Goal: Task Accomplishment & Management: Manage account settings

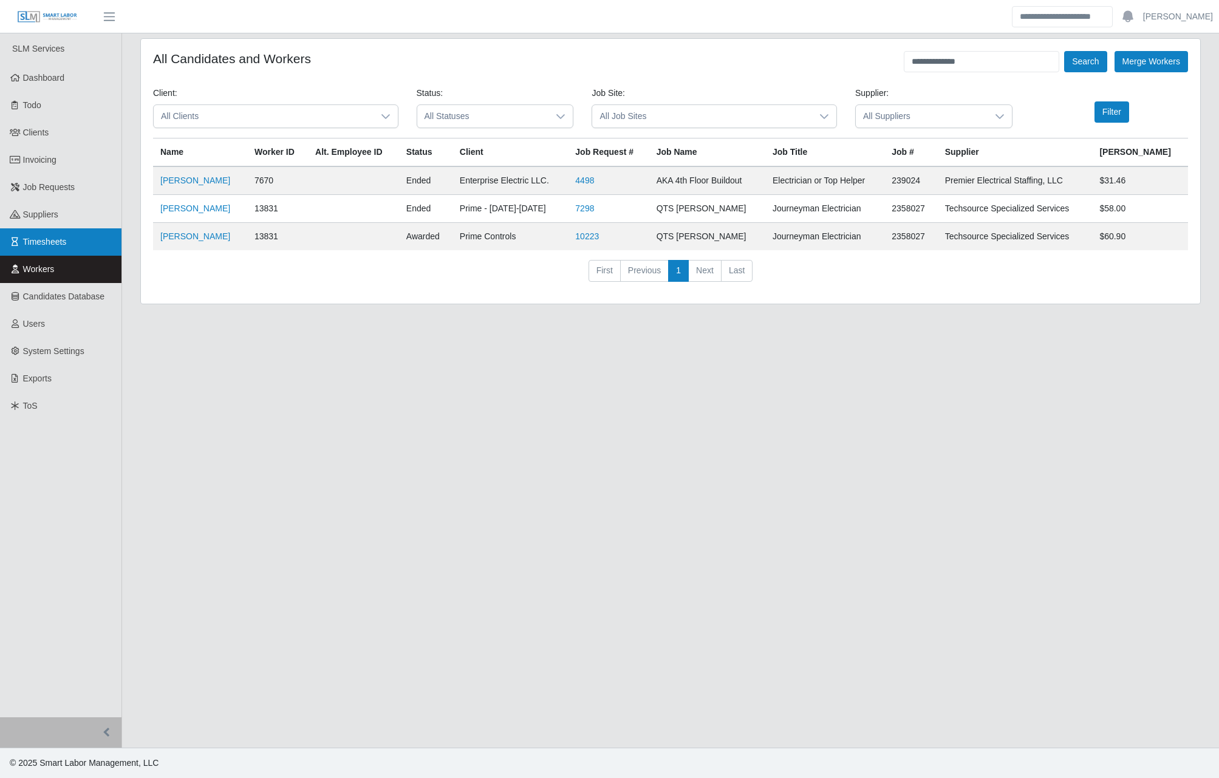
click at [75, 246] on link "Timesheets" at bounding box center [60, 241] width 121 height 27
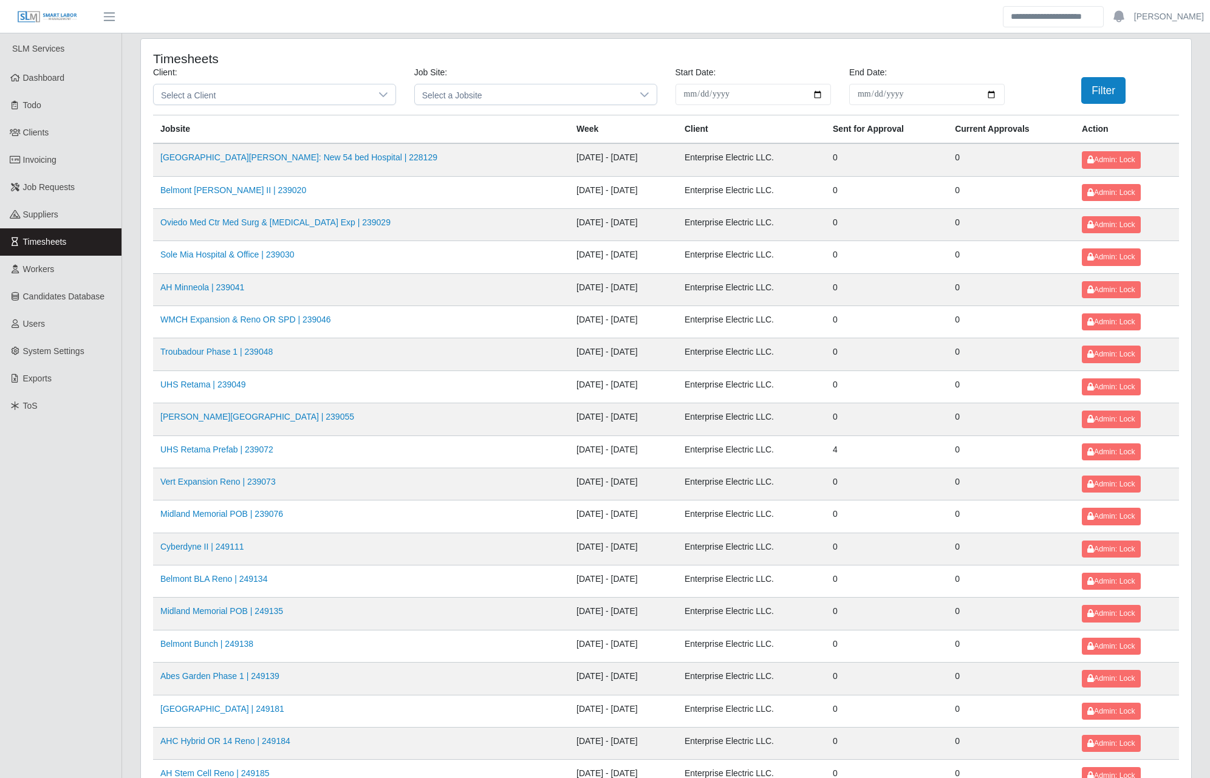
click at [197, 23] on header "Josh Account Settings Logout" at bounding box center [605, 16] width 1210 height 33
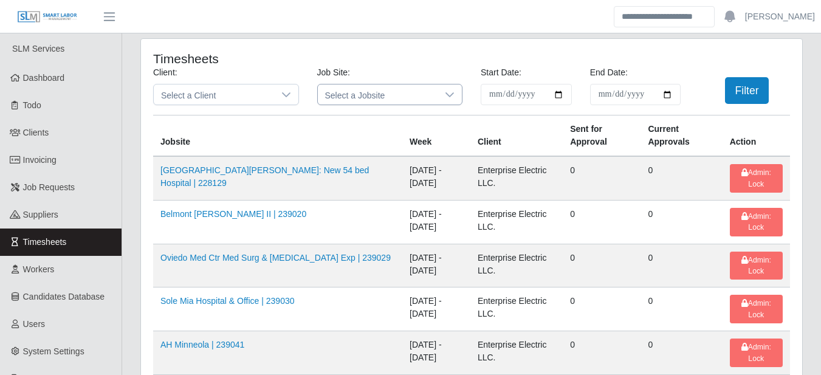
click at [373, 90] on span "Select a Jobsite" at bounding box center [378, 94] width 120 height 20
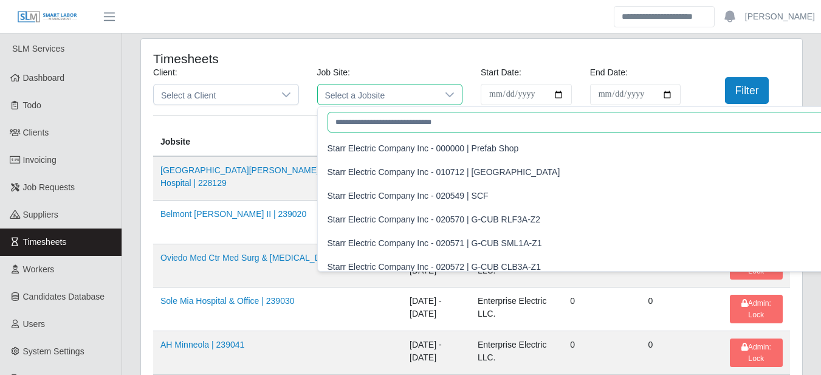
click at [375, 120] on input "text" at bounding box center [674, 122] width 695 height 21
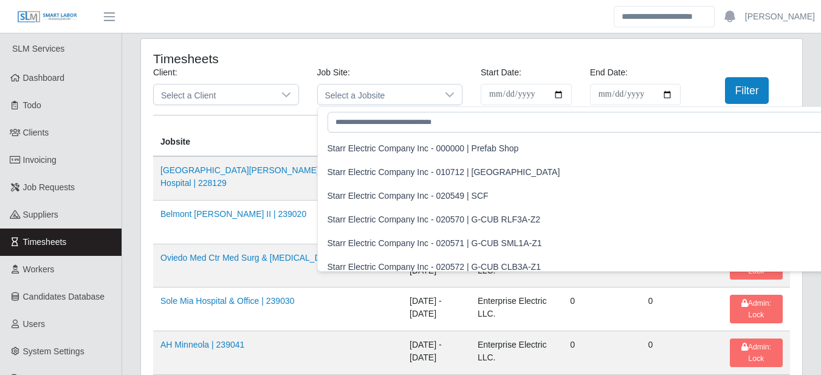
click at [598, 31] on header "Josh Account Settings Logout" at bounding box center [410, 16] width 821 height 33
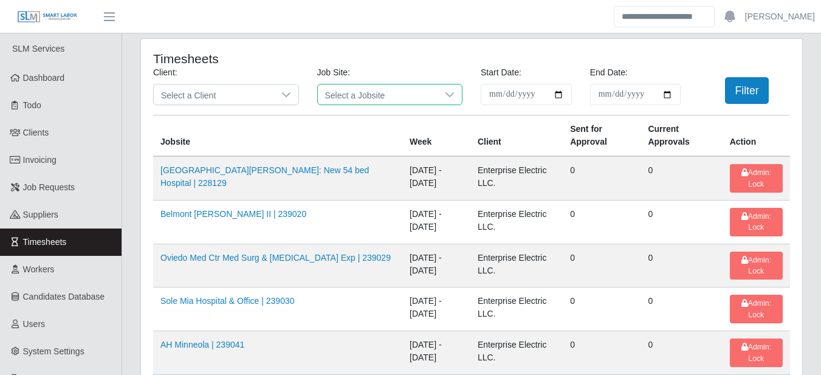
click at [358, 91] on span "Select a Jobsite" at bounding box center [378, 94] width 120 height 20
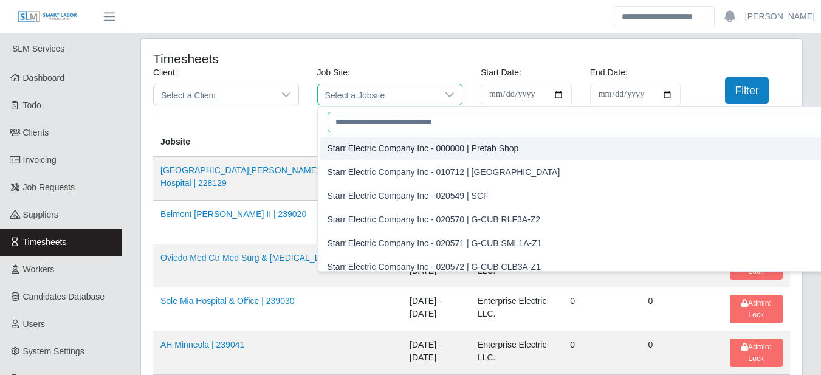
click at [349, 119] on input "text" at bounding box center [674, 122] width 695 height 21
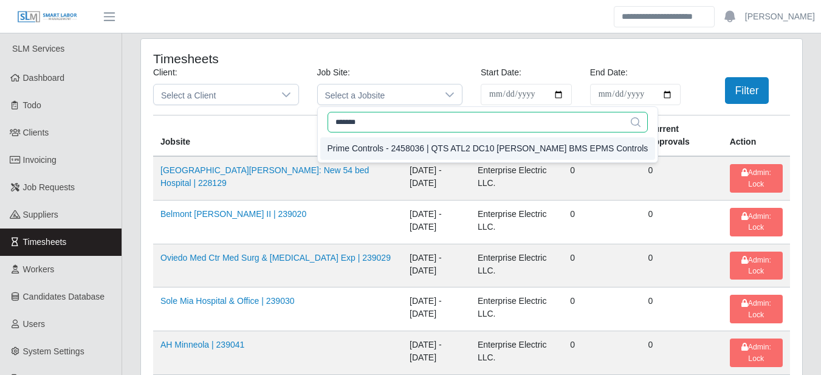
type input "*******"
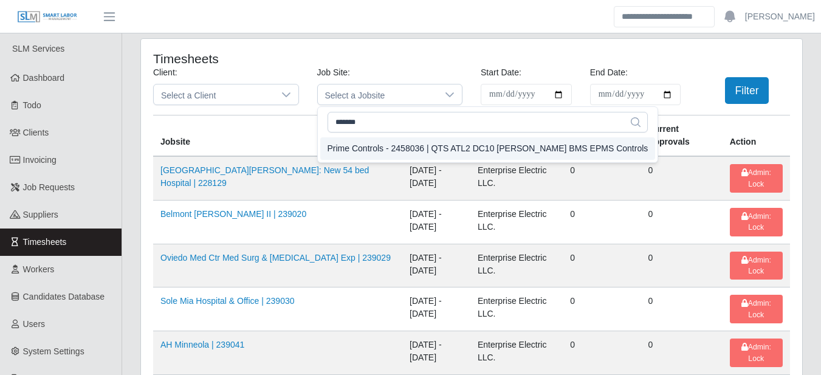
click at [482, 149] on div "Prime Controls - 2458036 | QTS ATL2 DC10 OSGOOD BMS EPMS Controls" at bounding box center [487, 148] width 321 height 13
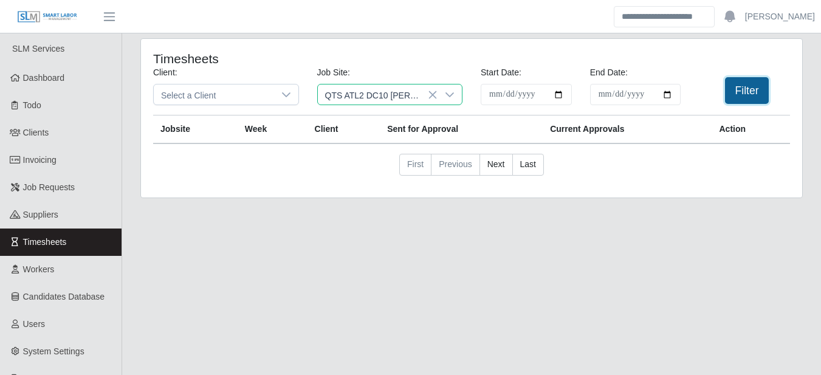
click at [752, 89] on button "Filter" at bounding box center [747, 90] width 44 height 27
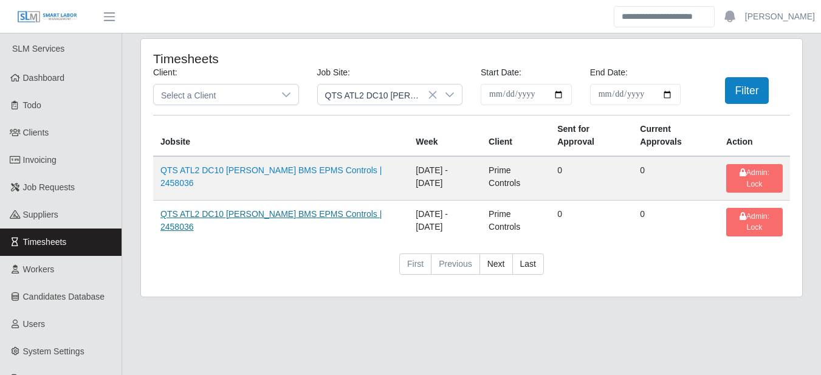
click at [287, 213] on link "QTS ATL2 DC10 OSGOOD BMS EPMS Controls | 2458036" at bounding box center [270, 220] width 221 height 22
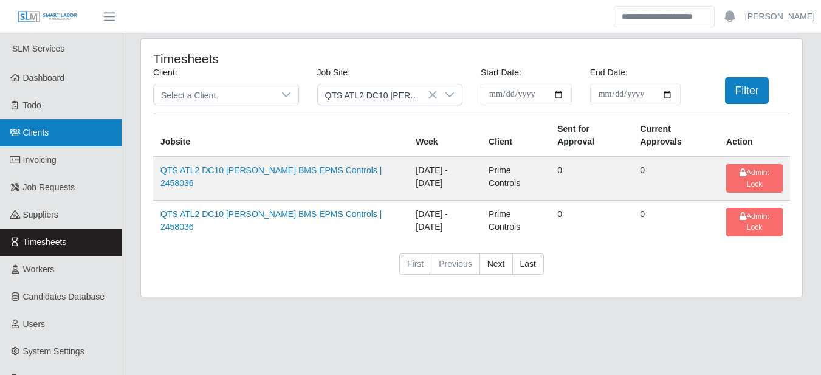
click at [28, 135] on span "Clients" at bounding box center [36, 133] width 26 height 10
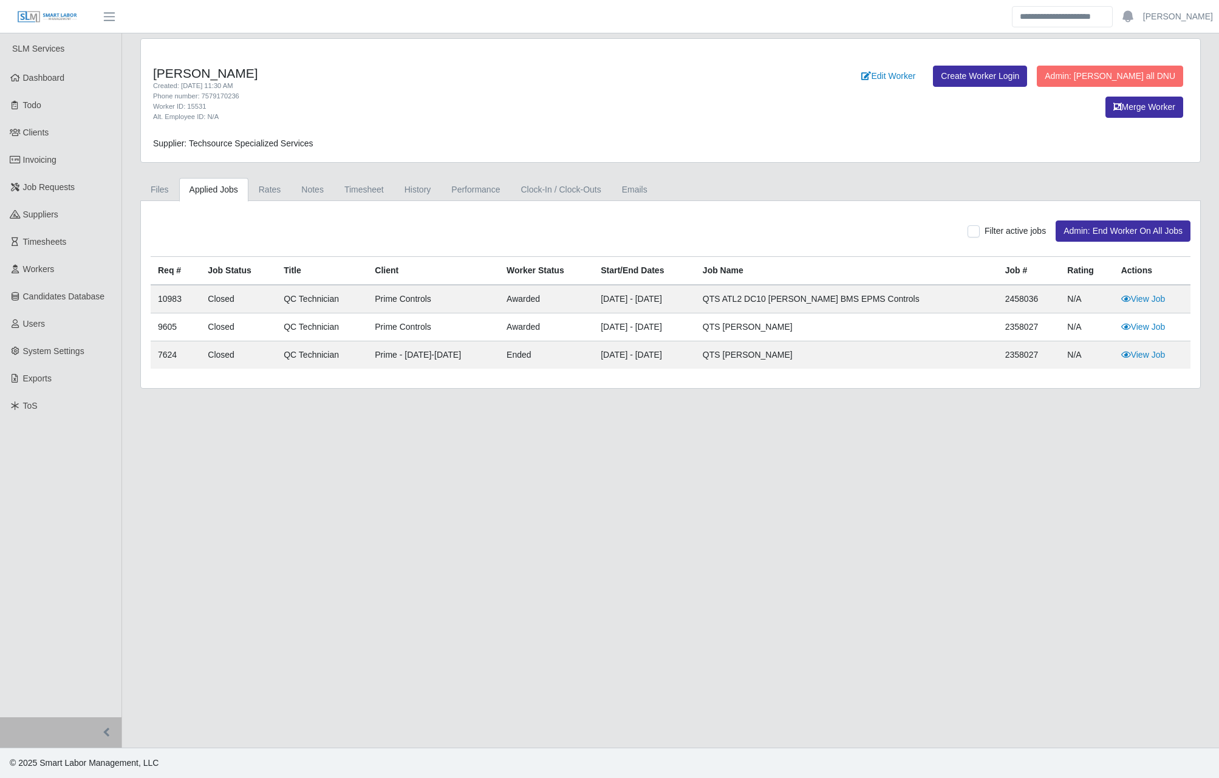
click at [409, 441] on main "Daniel Morales Created: 01/15/2025 11:30 AM Phone number: 7579170236 Worker ID:…" at bounding box center [670, 390] width 1097 height 714
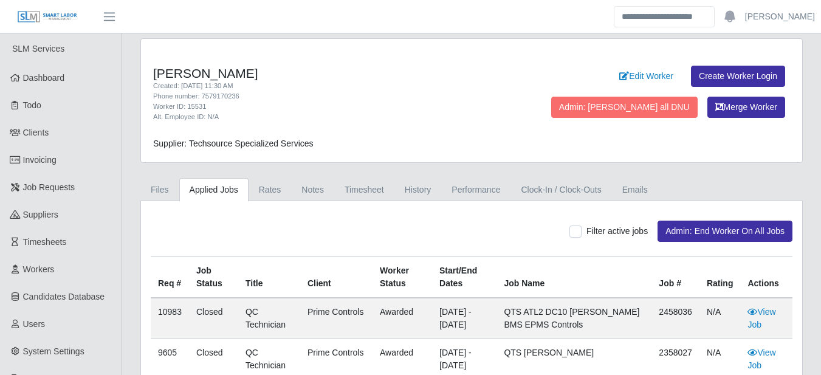
click at [296, 46] on div "Daniel Morales Created: 01/15/2025 11:30 AM Phone number: 7579170236 Worker ID:…" at bounding box center [471, 100] width 661 height 123
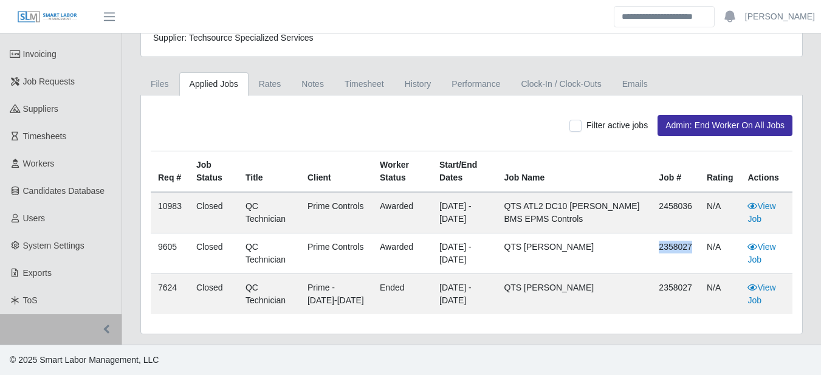
drag, startPoint x: 660, startPoint y: 245, endPoint x: 691, endPoint y: 245, distance: 31.0
click at [691, 245] on td "2358027" at bounding box center [675, 253] width 48 height 41
click at [536, 268] on td "QTS Osgood" at bounding box center [573, 253] width 155 height 41
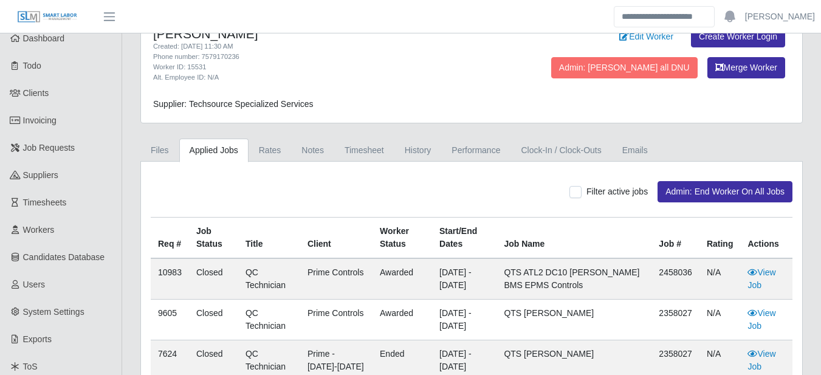
scroll to position [0, 0]
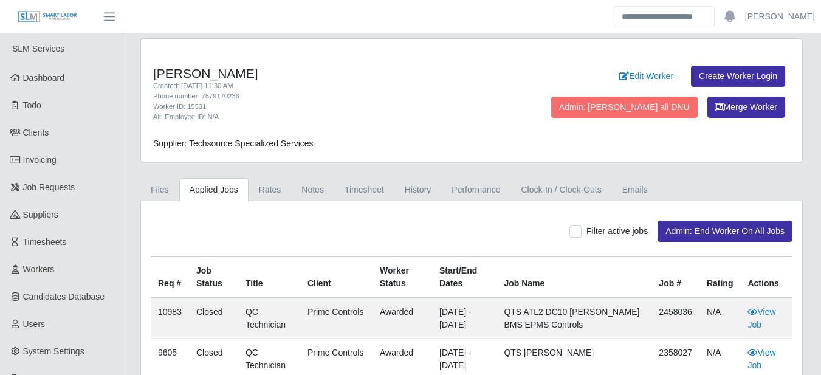
click at [230, 77] on h4 "Daniel Morales" at bounding box center [335, 73] width 364 height 15
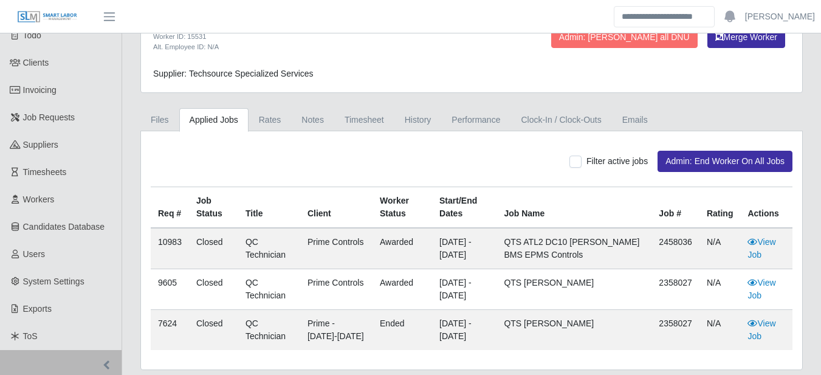
scroll to position [106, 0]
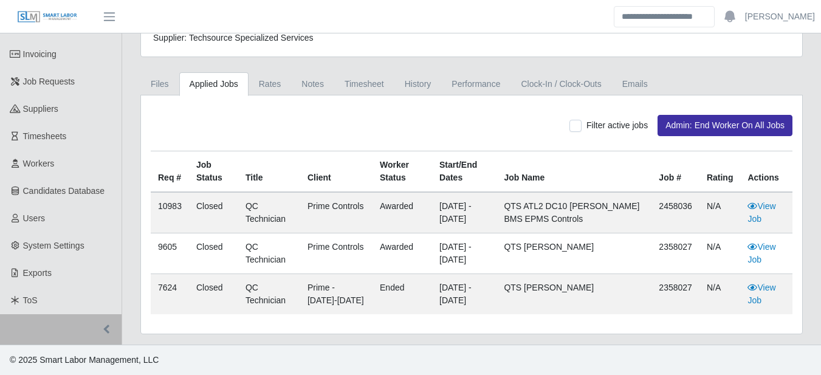
click at [410, 193] on td "awarded" at bounding box center [402, 212] width 60 height 41
click at [454, 206] on td "[DATE] - [DATE]" at bounding box center [464, 212] width 64 height 41
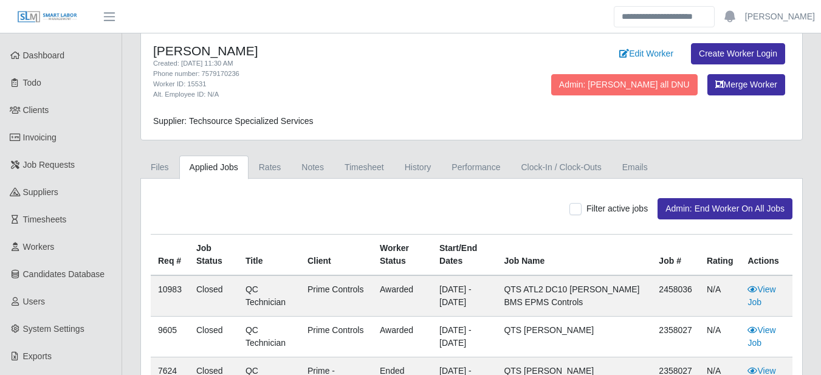
scroll to position [0, 0]
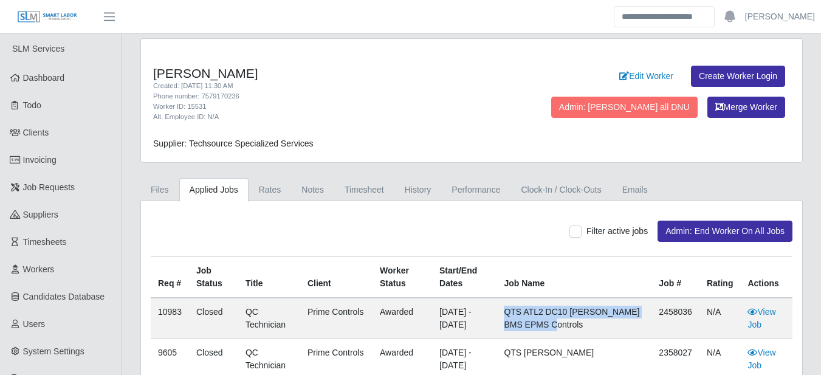
drag, startPoint x: 533, startPoint y: 309, endPoint x: 615, endPoint y: 329, distance: 84.9
click at [615, 329] on td "QTS ATL2 DC10 [PERSON_NAME] BMS EPMS Controls" at bounding box center [573, 318] width 155 height 41
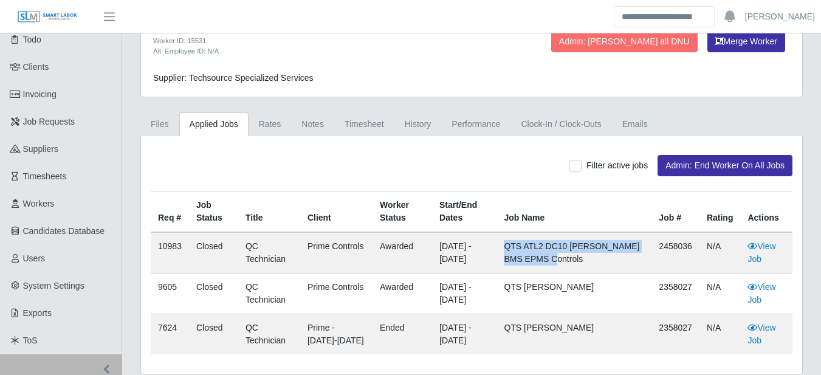
scroll to position [106, 0]
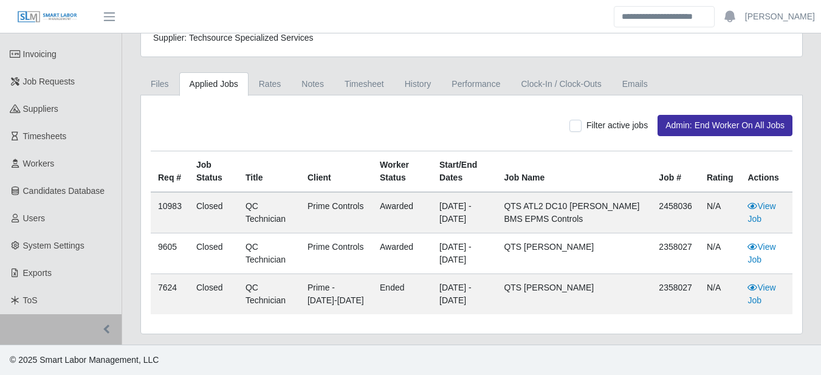
click at [490, 250] on td "09/01/2024 - 10/03/2025" at bounding box center [464, 253] width 64 height 41
drag, startPoint x: 341, startPoint y: 300, endPoint x: 294, endPoint y: 273, distance: 54.7
click at [294, 273] on tbody "10983 Closed QC Technician Prime Controls awarded 08/08/2025 - 08/27/2026 QTS A…" at bounding box center [471, 253] width 641 height 122
drag, startPoint x: 294, startPoint y: 273, endPoint x: 345, endPoint y: 271, distance: 51.0
click at [345, 271] on td "Prime Controls" at bounding box center [336, 253] width 72 height 41
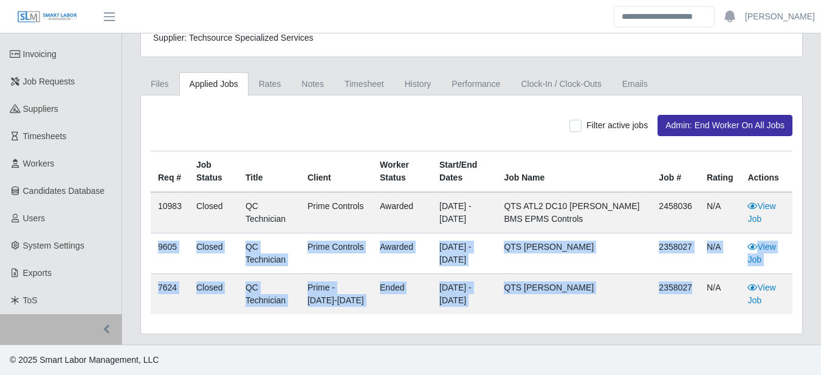
drag, startPoint x: 156, startPoint y: 248, endPoint x: 689, endPoint y: 292, distance: 535.0
click at [689, 292] on tbody "10983 Closed QC Technician Prime Controls awarded 08/08/2025 - 08/27/2026 QTS A…" at bounding box center [471, 253] width 641 height 122
drag, startPoint x: 689, startPoint y: 292, endPoint x: 537, endPoint y: 295, distance: 152.5
click at [537, 295] on td "QTS Osgood" at bounding box center [573, 294] width 155 height 41
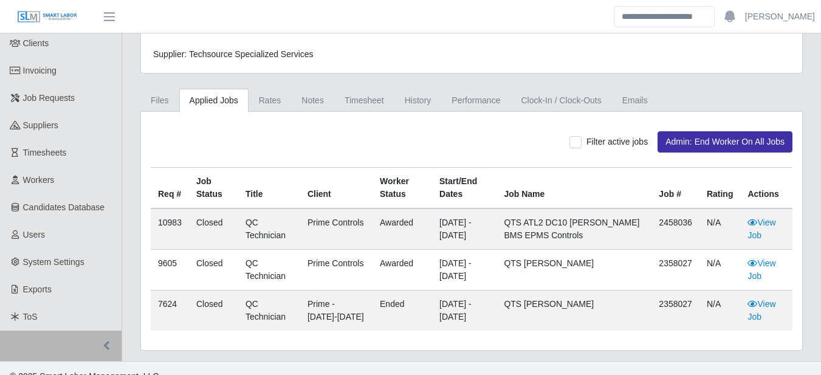
scroll to position [0, 0]
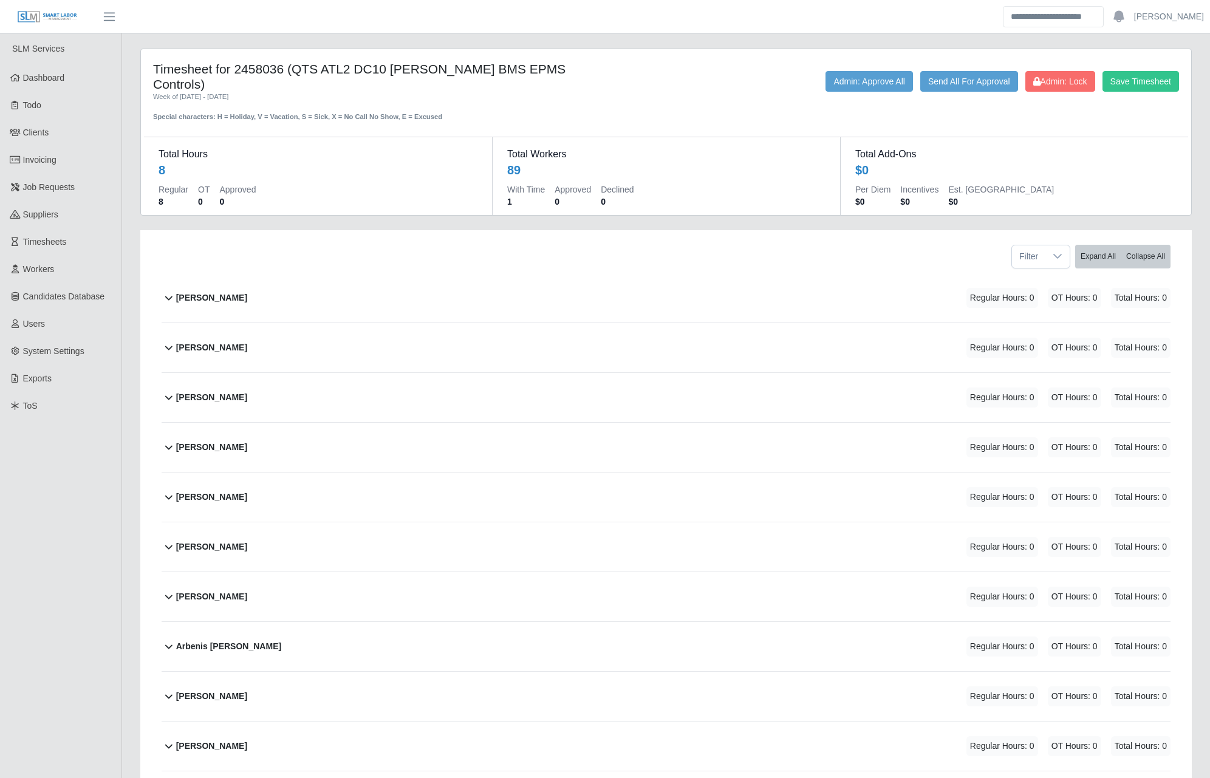
click at [424, 102] on div "Special characters: H = Holiday, V = Vacation, S = Sick, X = No Call No Show, E…" at bounding box center [361, 112] width 417 height 20
click at [345, 162] on dd "4,624" at bounding box center [318, 170] width 319 height 17
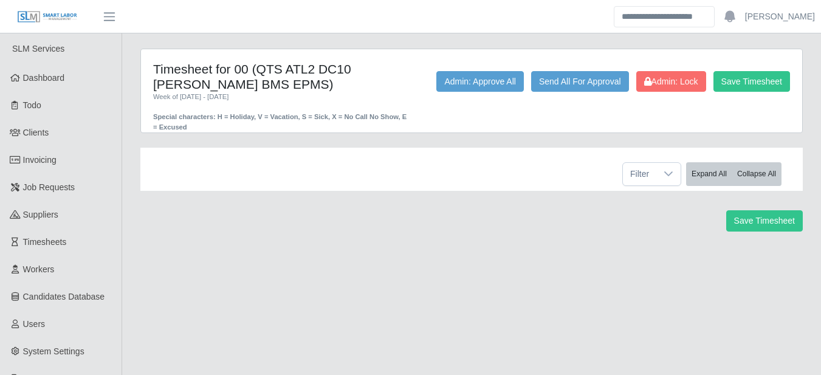
click at [305, 53] on div "Timesheet for 00 (QTS ATL2 DC10 OSGOOD BMS EPMS) Week of 08/09/2025 - 08/15/202…" at bounding box center [471, 90] width 661 height 83
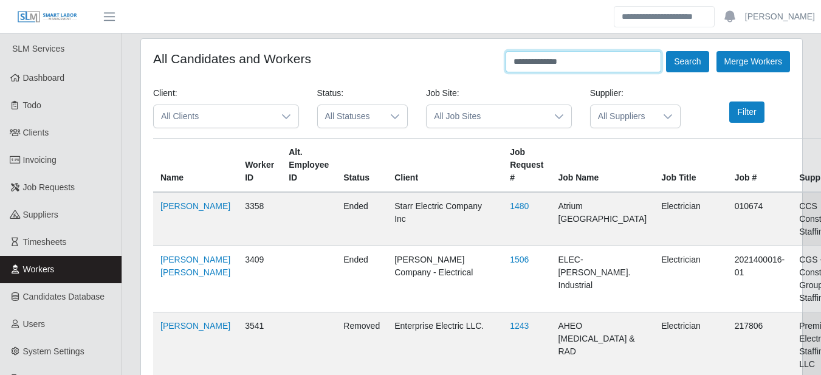
drag, startPoint x: 609, startPoint y: 57, endPoint x: 440, endPoint y: 55, distance: 168.8
click at [451, 55] on div "**********" at bounding box center [471, 61] width 636 height 21
type input "*"
type input "*********"
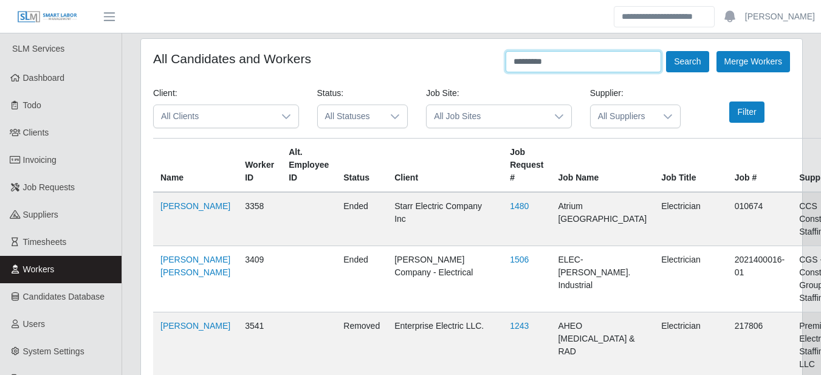
click at [666, 51] on button "Search" at bounding box center [687, 61] width 43 height 21
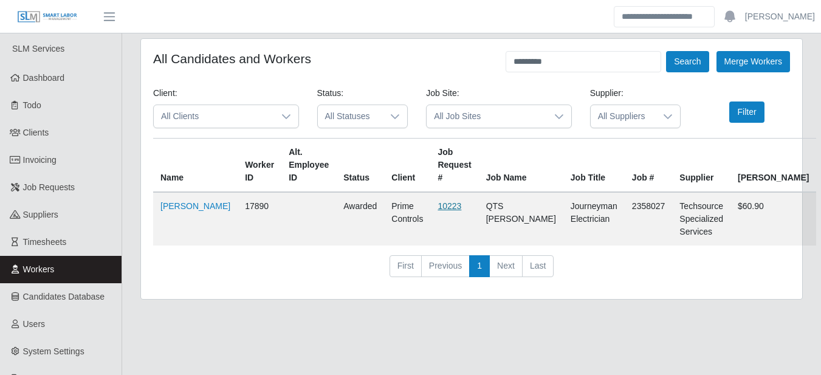
click at [442, 201] on link "10223" at bounding box center [449, 206] width 24 height 10
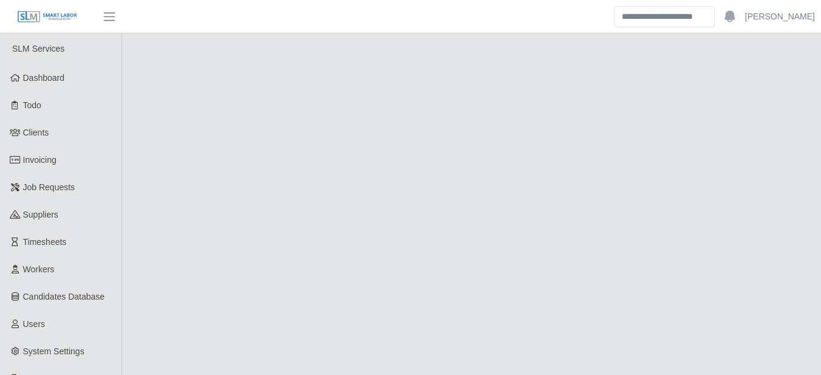
select select "******"
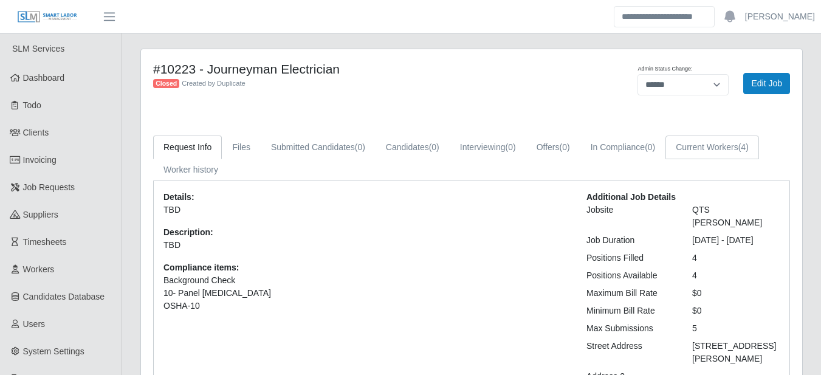
click at [708, 143] on link "Current Workers (4)" at bounding box center [712, 147] width 94 height 24
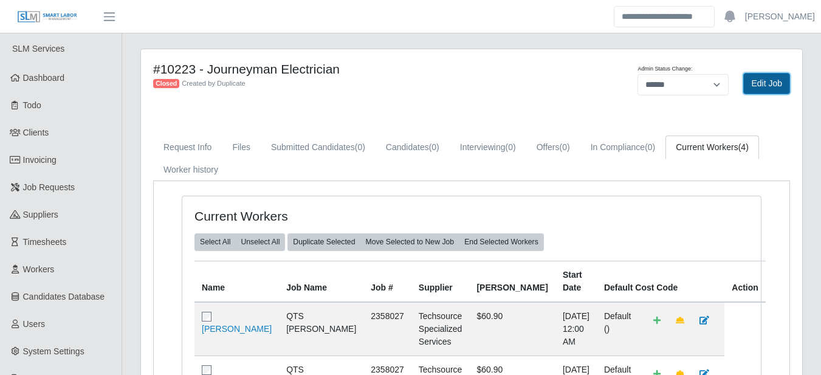
click at [755, 81] on link "Edit Job" at bounding box center [766, 83] width 47 height 21
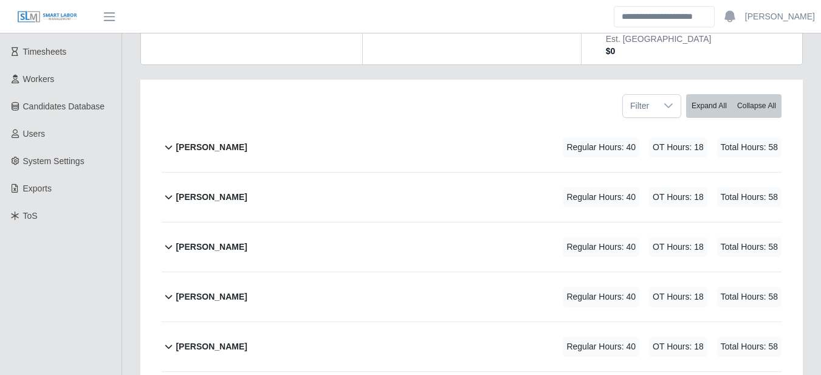
scroll to position [284, 0]
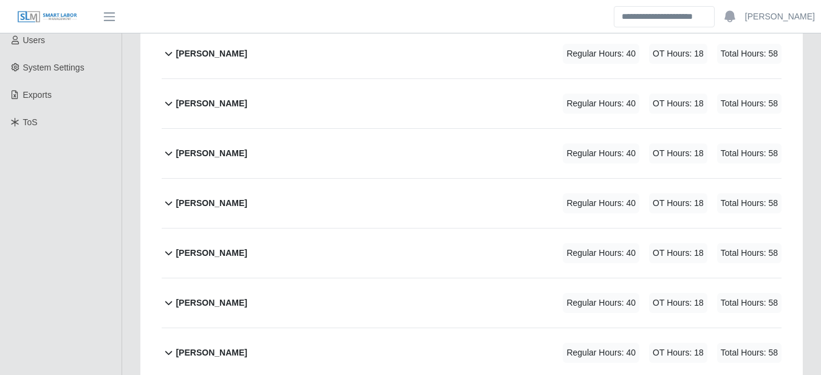
click at [230, 143] on div "Andres Delgado" at bounding box center [211, 153] width 71 height 20
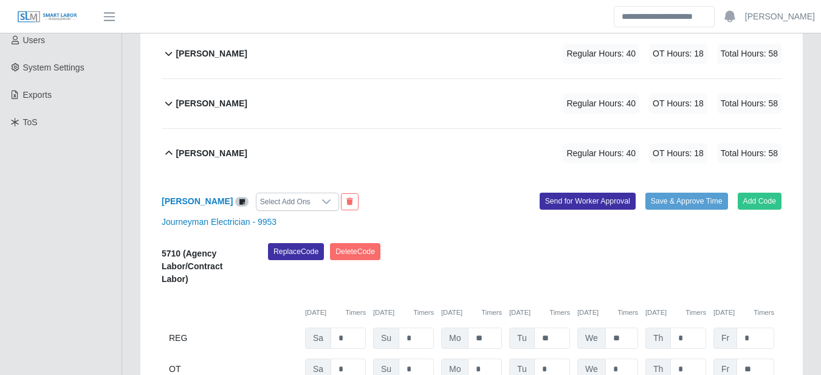
click at [230, 147] on b "Andres Delgado" at bounding box center [211, 153] width 71 height 13
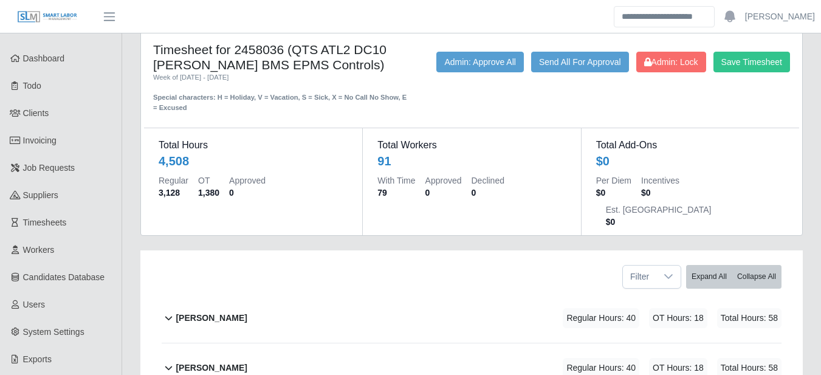
scroll to position [0, 0]
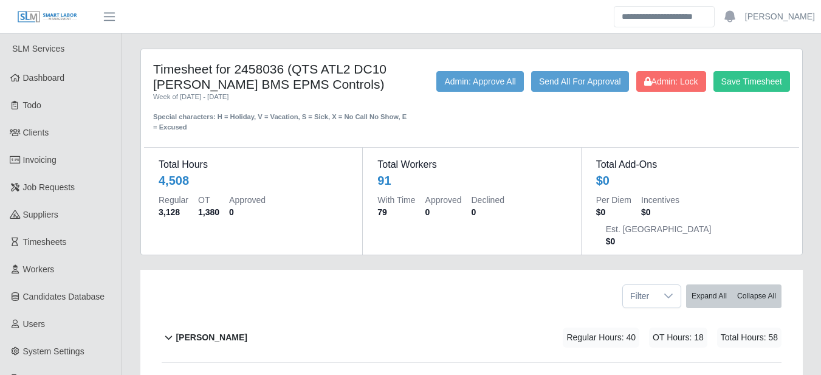
click at [212, 331] on b "Adalberto Lopez" at bounding box center [211, 337] width 71 height 13
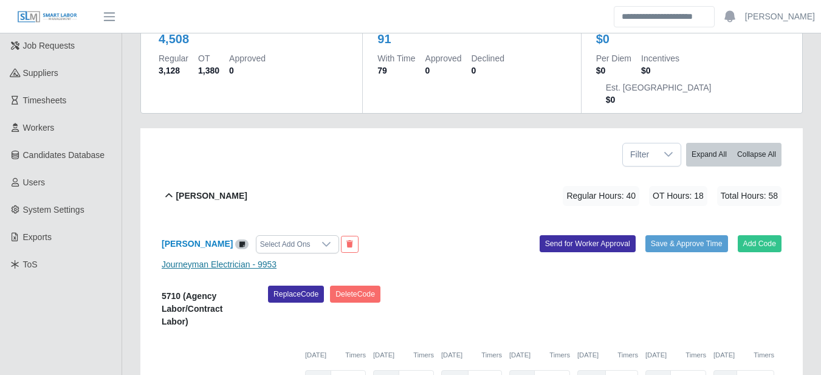
click at [236, 259] on link "Journeyman Electrician - 9953" at bounding box center [219, 264] width 115 height 10
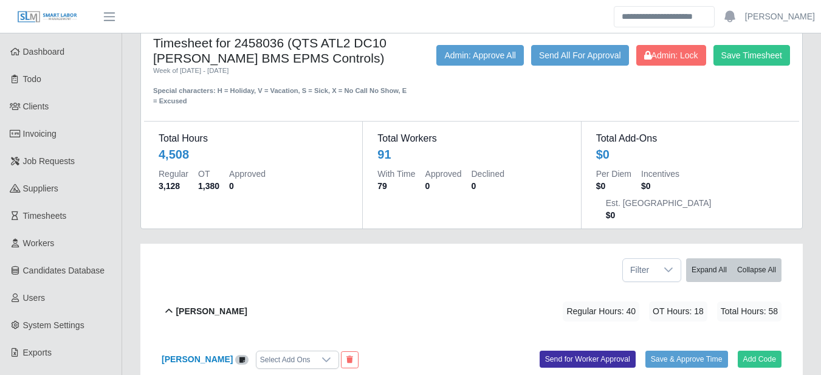
scroll to position [0, 0]
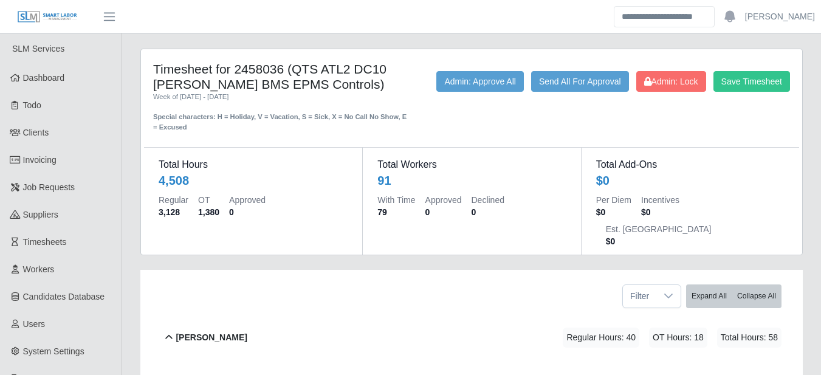
drag, startPoint x: 272, startPoint y: 138, endPoint x: 268, endPoint y: 125, distance: 14.0
click at [270, 133] on div "Total Hours 4,508 Regular 3,128 OT 1,380 Approved 0 Total Workers 91 With Time …" at bounding box center [471, 193] width 655 height 122
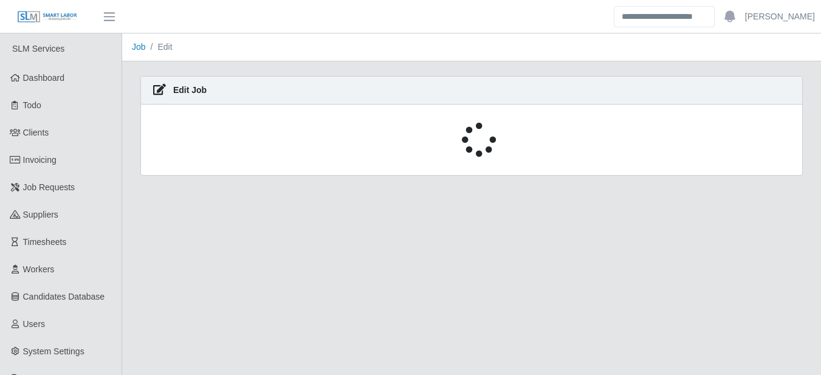
select select "******"
select select "****"
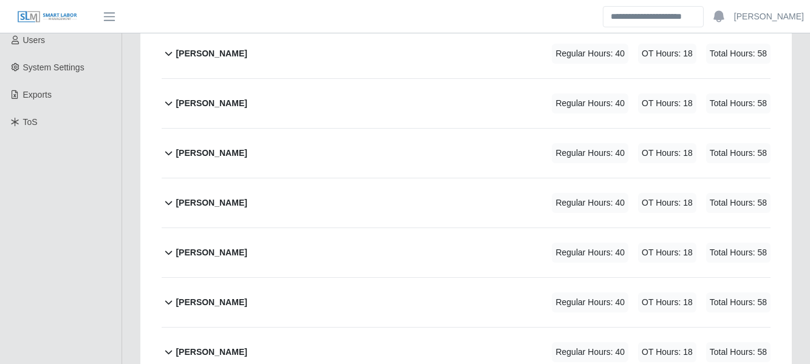
scroll to position [142, 0]
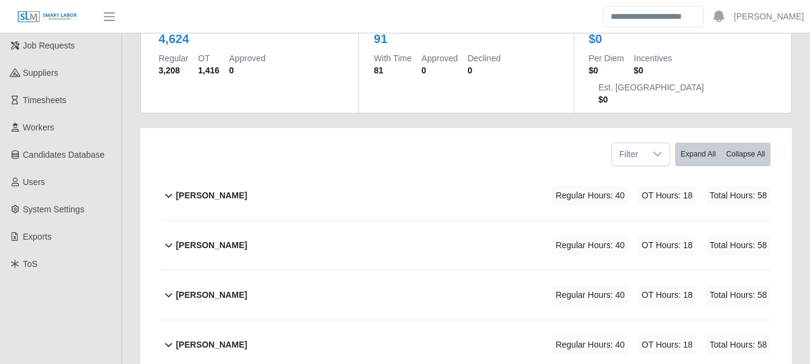
click at [222, 189] on b "Adalberto Lopez" at bounding box center [211, 195] width 71 height 13
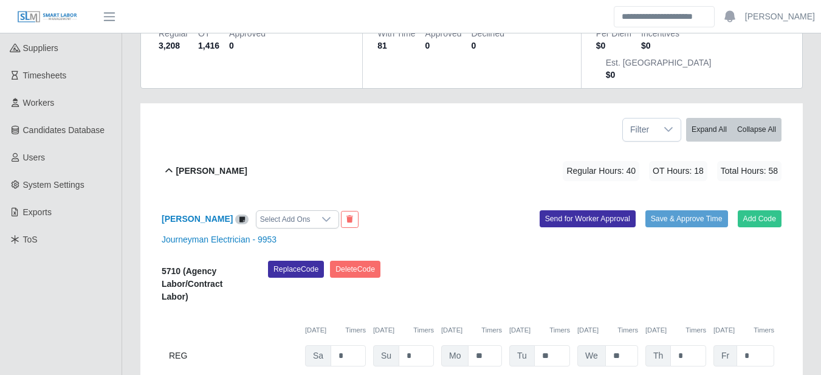
scroll to position [0, 0]
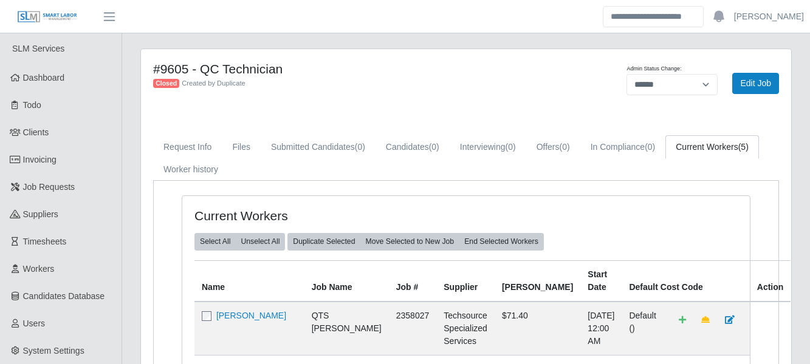
select select "******"
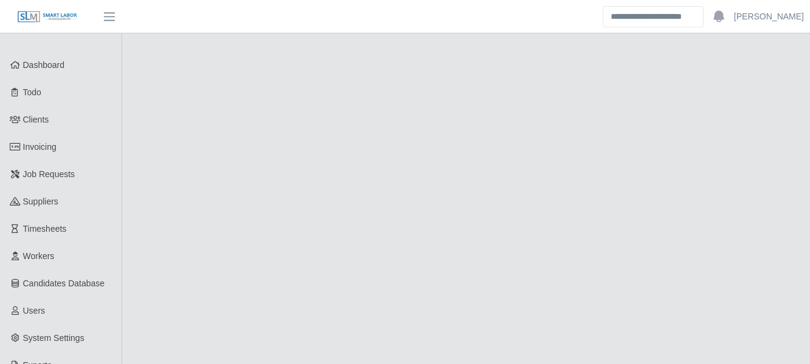
select select "******"
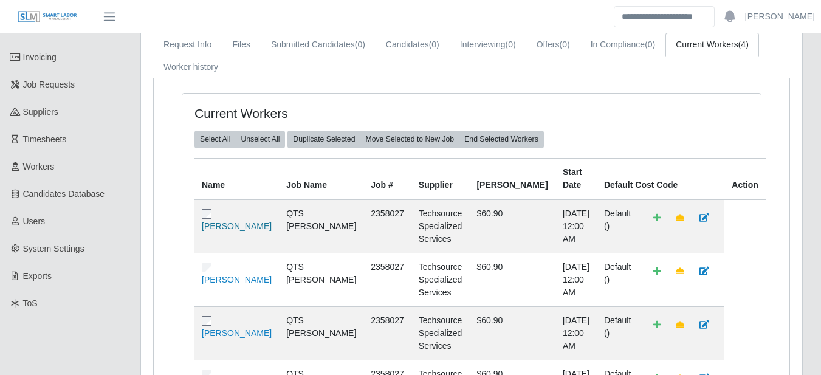
scroll to position [142, 0]
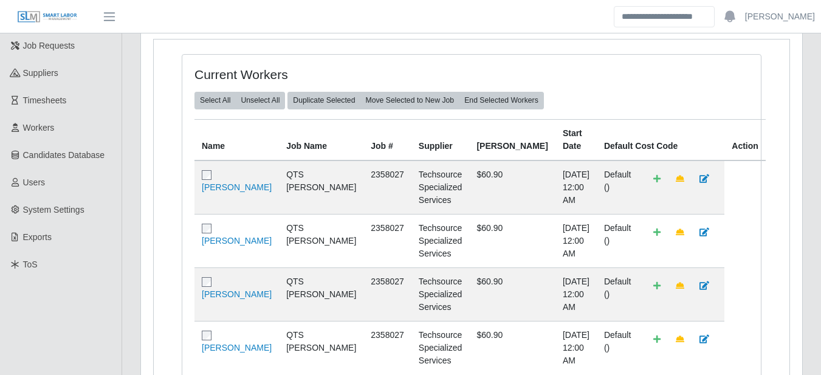
click at [230, 267] on td "[PERSON_NAME]" at bounding box center [236, 293] width 84 height 53
click at [233, 289] on link "[PERSON_NAME]" at bounding box center [237, 294] width 70 height 10
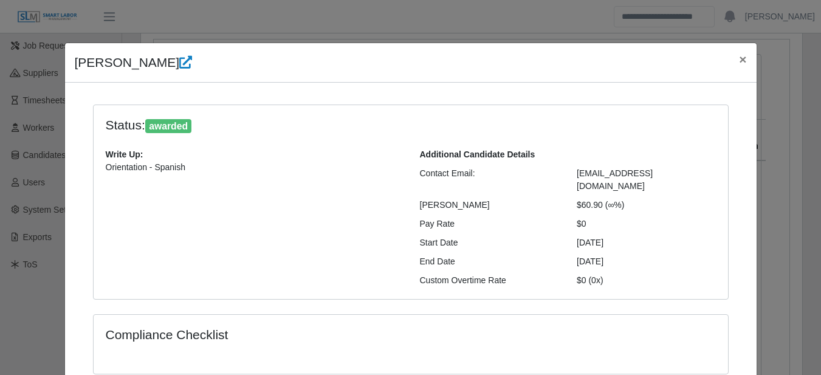
click at [140, 64] on div "[PERSON_NAME] ×" at bounding box center [410, 62] width 691 height 39
click at [179, 64] on icon at bounding box center [185, 62] width 13 height 13
click at [742, 58] on button "×" at bounding box center [742, 59] width 27 height 32
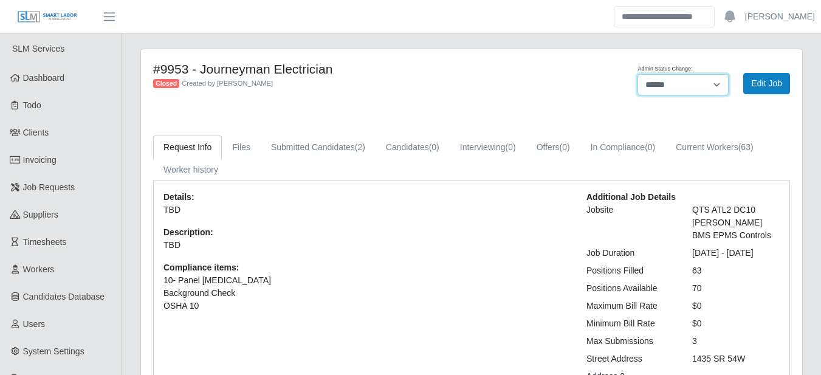
click at [709, 81] on select "**********" at bounding box center [682, 84] width 91 height 21
select select "****"
click at [637, 74] on select "**********" at bounding box center [682, 84] width 91 height 21
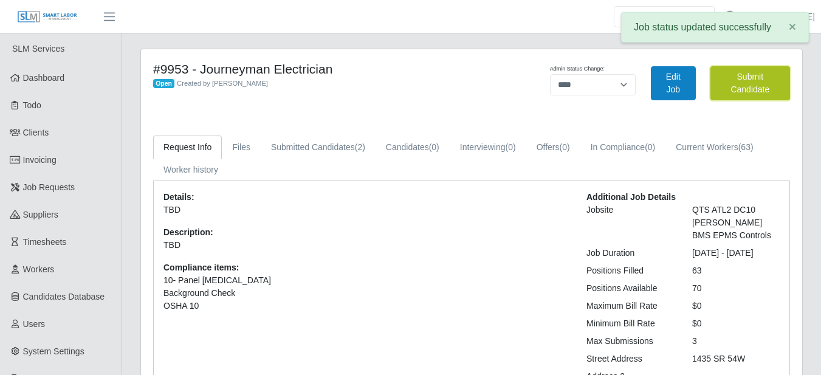
click at [746, 85] on button "Submit Candidate" at bounding box center [750, 83] width 80 height 34
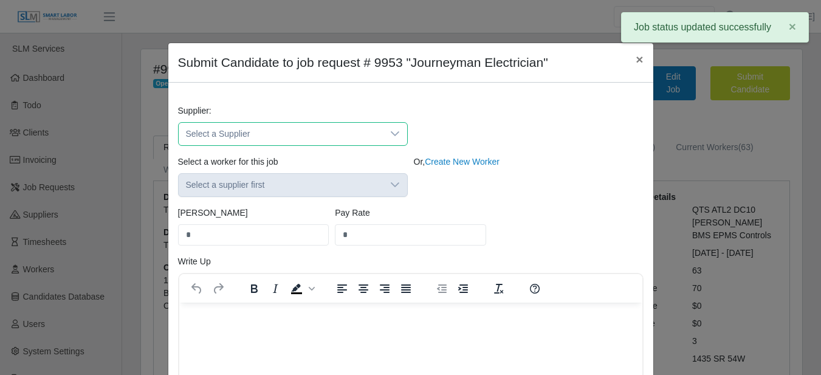
click at [346, 132] on span "Select a Supplier" at bounding box center [281, 134] width 204 height 22
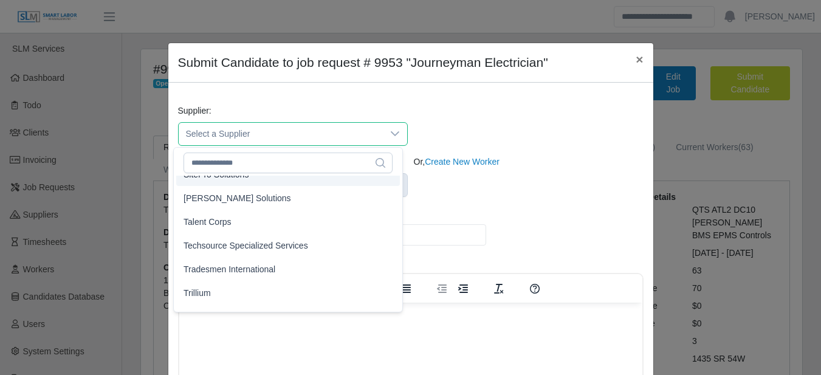
scroll to position [412, 0]
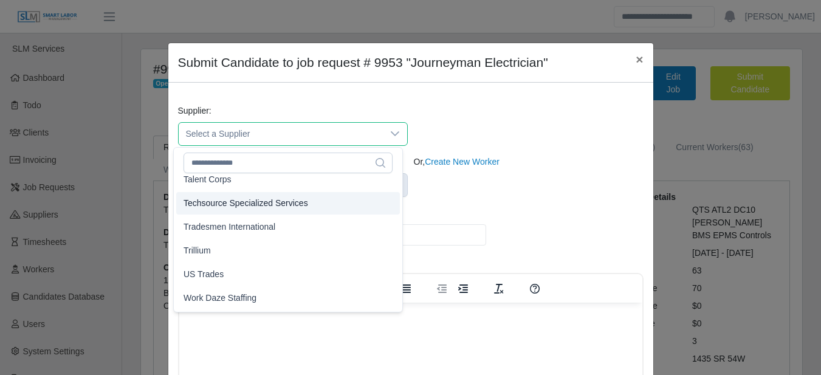
click at [305, 205] on li "Techsource Specialized Services" at bounding box center [287, 203] width 223 height 22
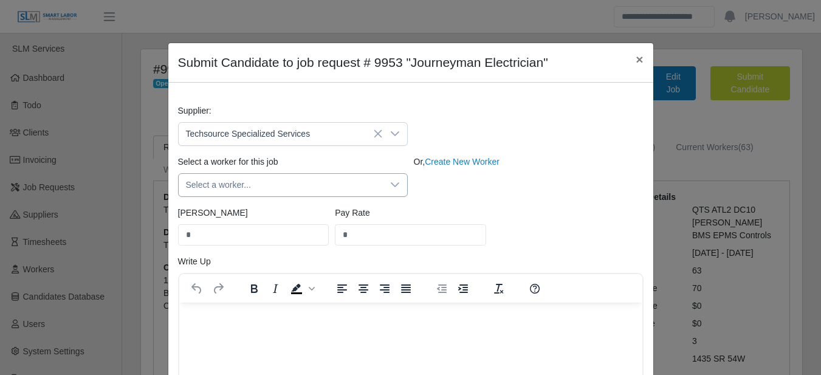
click at [283, 188] on span "Select a worker..." at bounding box center [281, 185] width 204 height 22
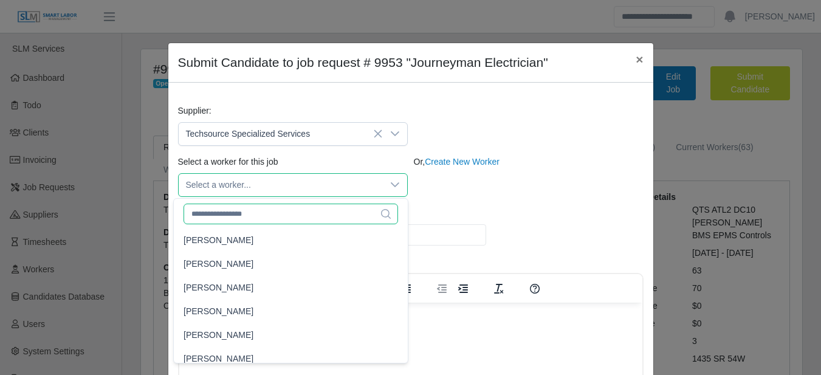
click at [261, 219] on input "text" at bounding box center [290, 213] width 214 height 21
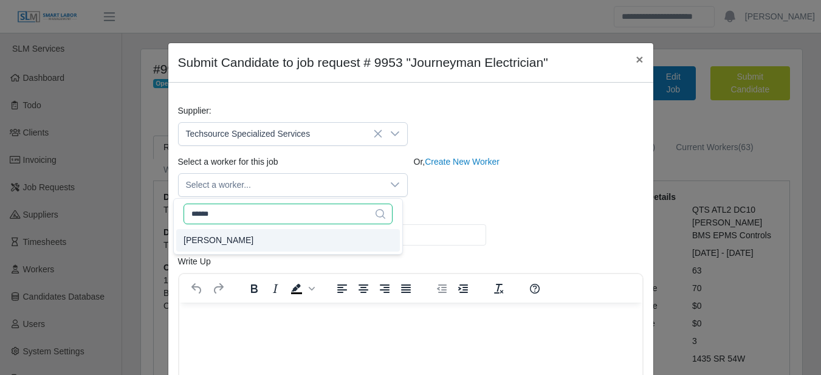
type input "******"
type input "****"
click at [247, 239] on li "Luis Leon" at bounding box center [287, 240] width 223 height 22
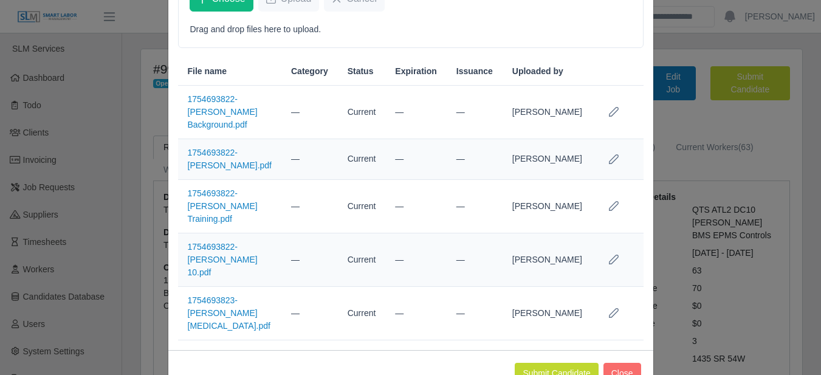
scroll to position [548, 0]
click at [567, 362] on button "Submit Candidate" at bounding box center [555, 372] width 83 height 21
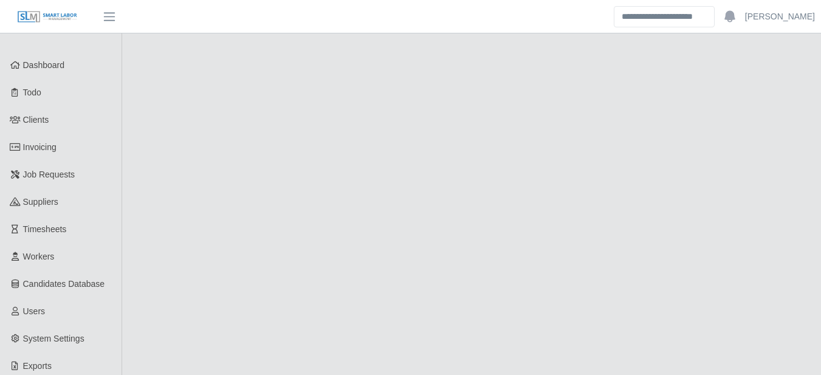
select select "****"
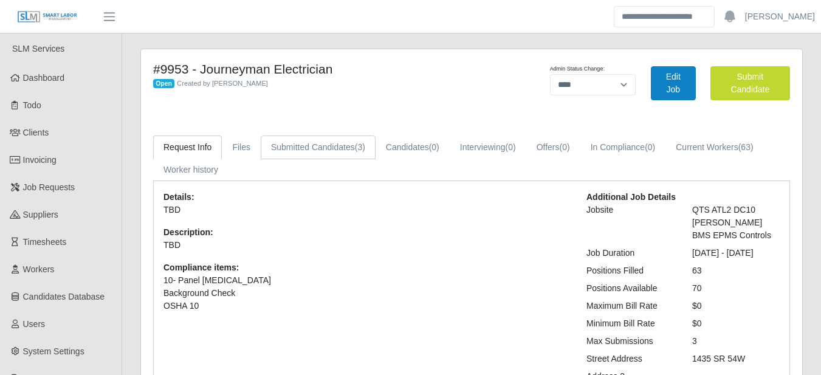
click at [334, 138] on link "Submitted Candidates (3)" at bounding box center [318, 147] width 115 height 24
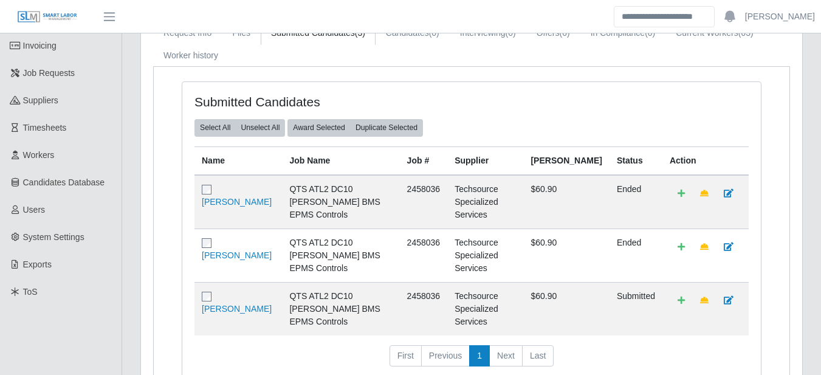
scroll to position [142, 0]
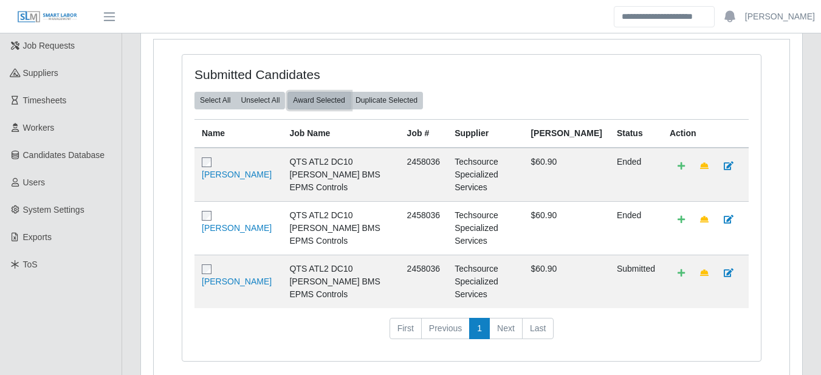
click at [325, 100] on button "Award Selected" at bounding box center [318, 100] width 63 height 17
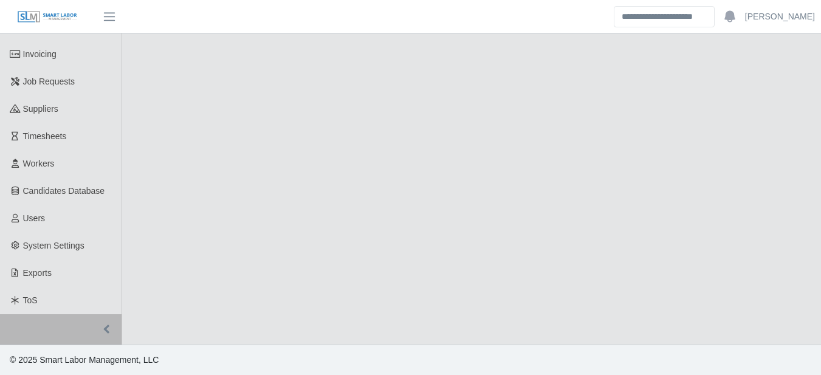
select select "****"
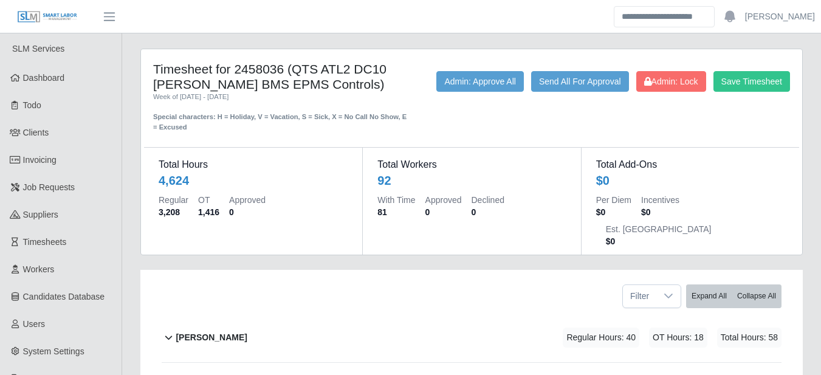
click at [256, 118] on div "Special characters: H = Holiday, V = Vacation, S = Sick, X = No Call No Show, E…" at bounding box center [280, 117] width 254 height 30
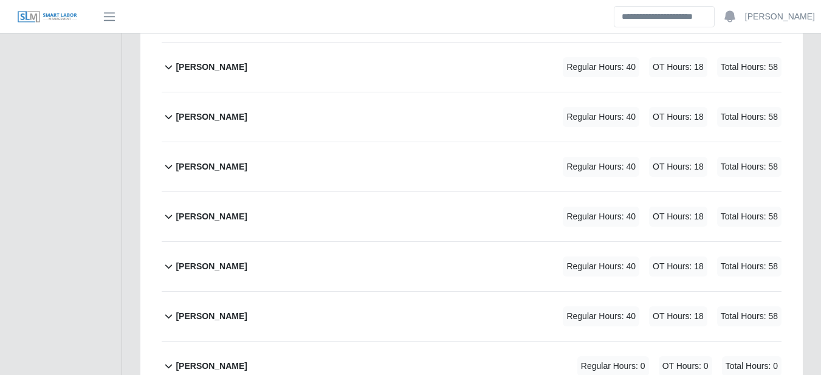
scroll to position [3948, 0]
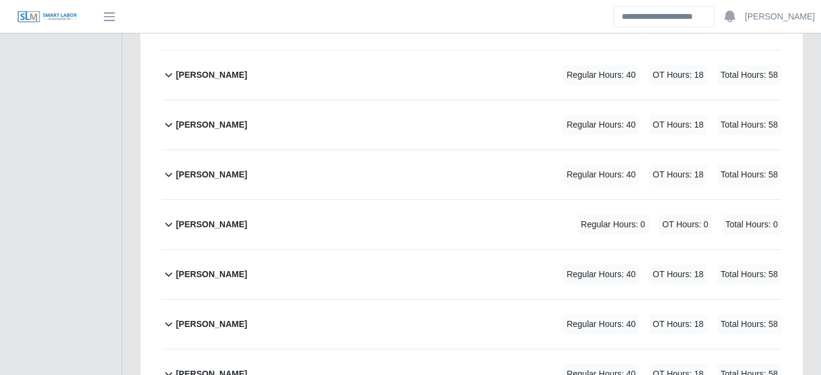
click at [199, 218] on b "Luis Leon" at bounding box center [211, 224] width 71 height 13
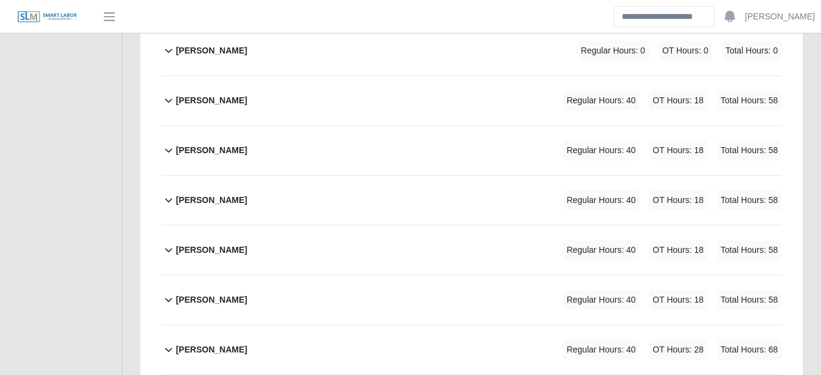
scroll to position [3685, 0]
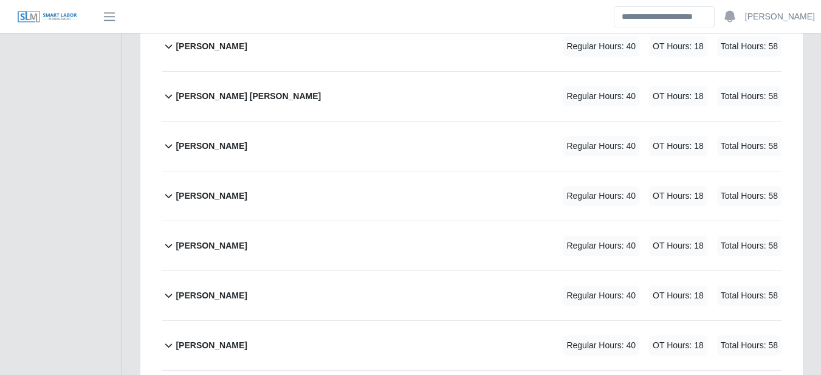
drag, startPoint x: 89, startPoint y: 201, endPoint x: 90, endPoint y: 191, distance: 10.4
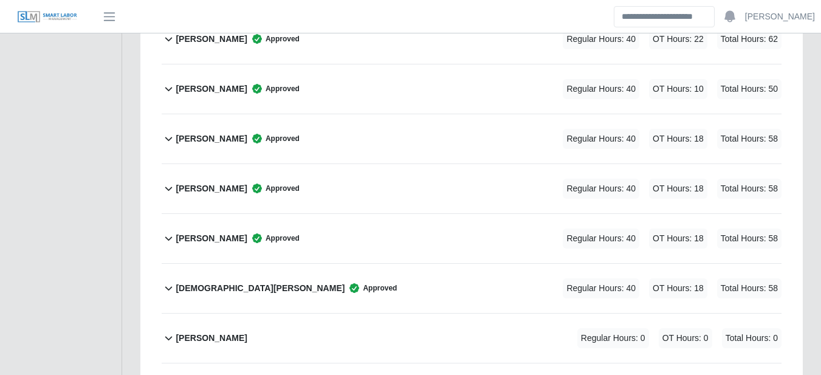
scroll to position [1038, 0]
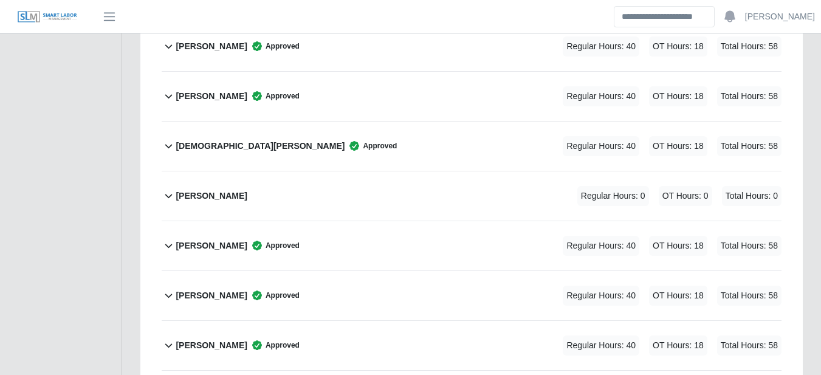
click at [256, 140] on b "Christian Hernandez" at bounding box center [260, 146] width 169 height 13
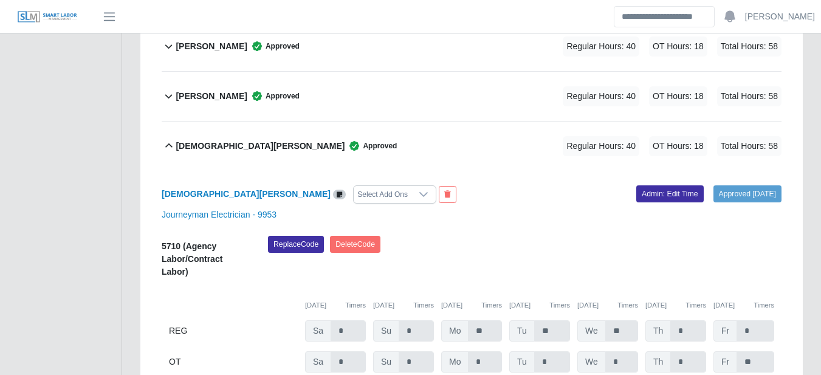
click at [256, 140] on b "[DEMOGRAPHIC_DATA][PERSON_NAME]" at bounding box center [260, 146] width 169 height 13
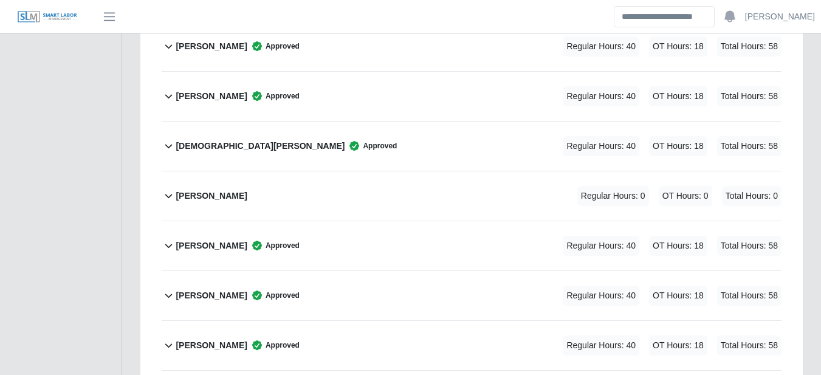
scroll to position [0, 0]
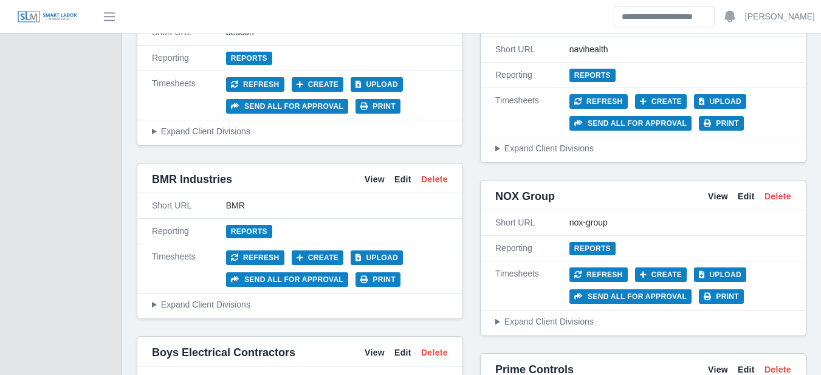
scroll to position [992, 0]
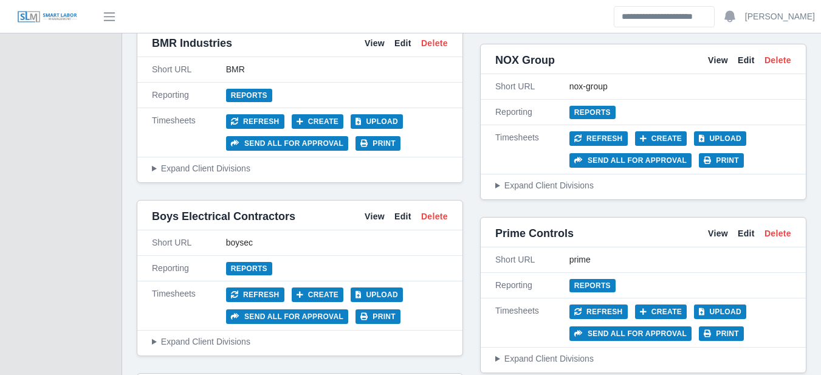
click at [644, 298] on div "Timesheets Refresh Create Upload Send all for approval Print" at bounding box center [642, 322] width 325 height 49
click at [645, 304] on button "Create" at bounding box center [661, 311] width 52 height 15
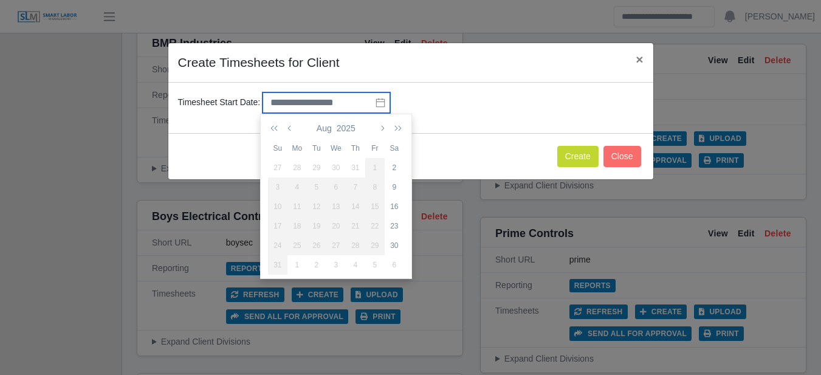
click at [323, 100] on input "text" at bounding box center [326, 102] width 128 height 21
click at [293, 127] on icon "button" at bounding box center [290, 128] width 6 height 10
click at [400, 131] on icon "button" at bounding box center [395, 128] width 12 height 10
click at [383, 129] on icon "button" at bounding box center [381, 128] width 6 height 10
click at [276, 128] on icon "button" at bounding box center [276, 128] width 12 height 10
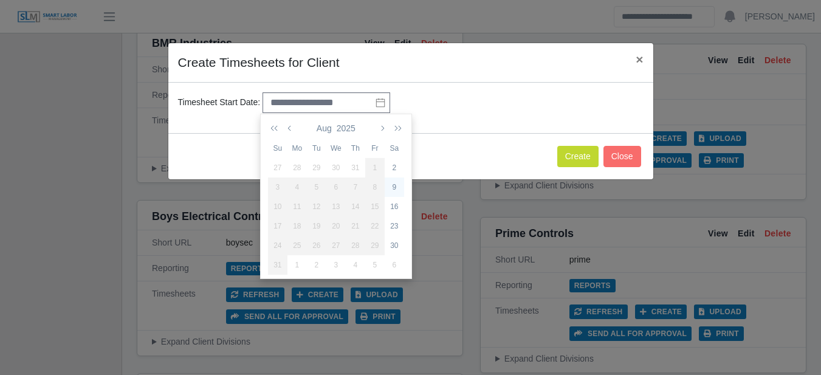
click at [393, 186] on div "9" at bounding box center [393, 187] width 19 height 11
type input "**********"
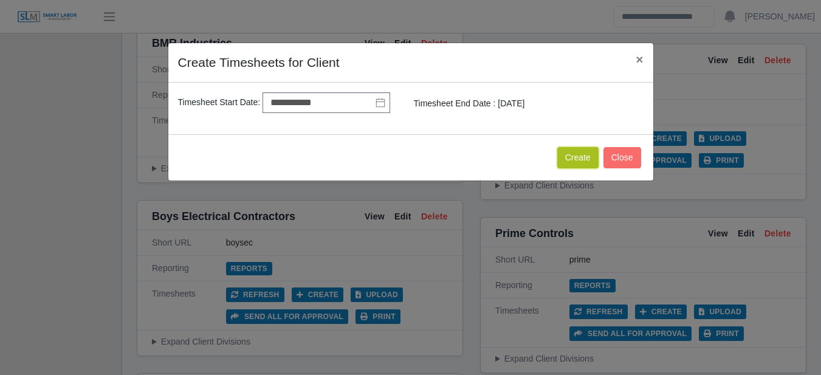
click at [581, 152] on button "Create" at bounding box center [577, 157] width 41 height 21
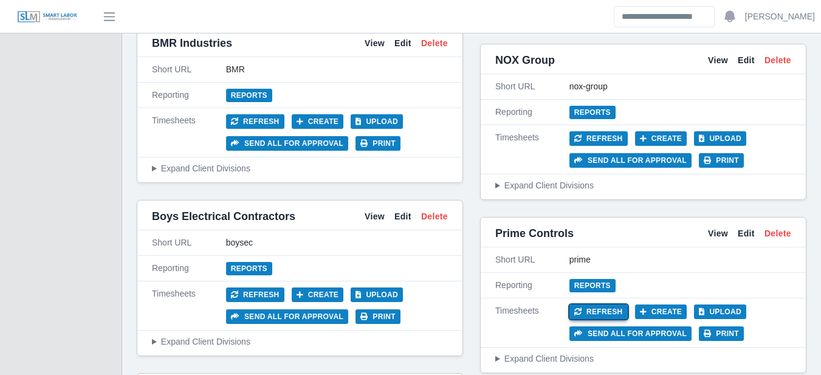
click at [599, 304] on button "Refresh" at bounding box center [598, 311] width 58 height 15
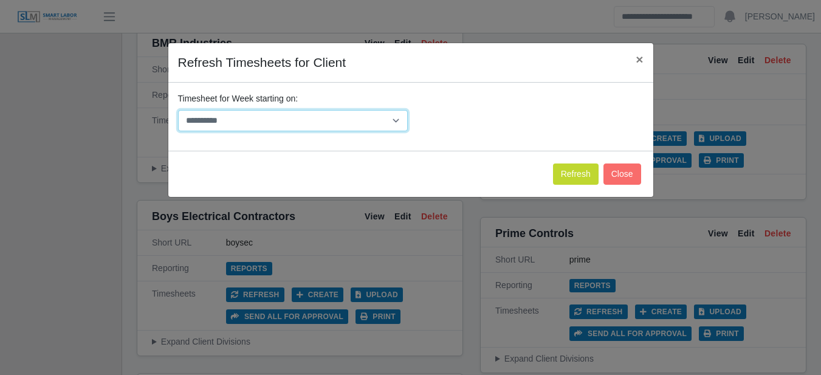
click at [361, 117] on select "**********" at bounding box center [293, 120] width 230 height 21
click at [632, 64] on button "×" at bounding box center [639, 59] width 27 height 32
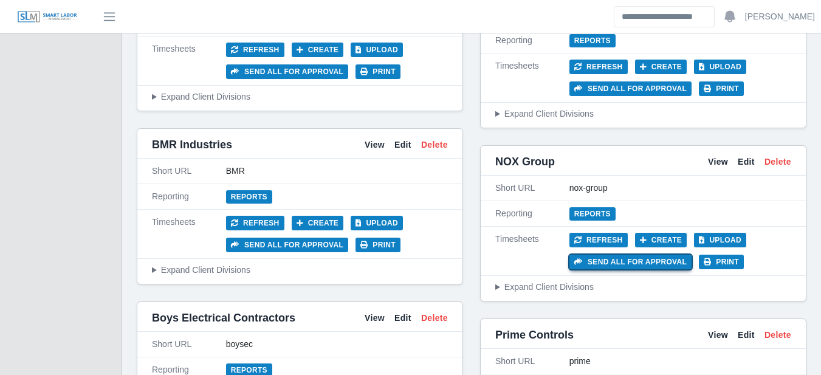
scroll to position [850, 0]
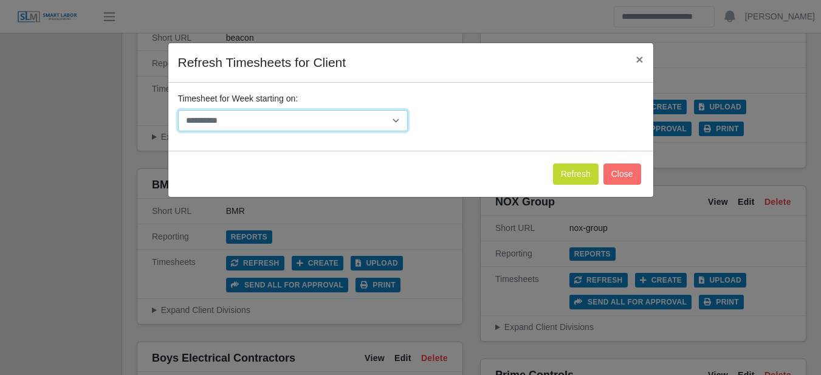
click at [247, 110] on select "**********" at bounding box center [293, 120] width 230 height 21
click at [178, 110] on select "**********" at bounding box center [293, 120] width 230 height 21
click at [306, 110] on select "**********" at bounding box center [293, 120] width 230 height 21
select select "**********"
click at [178, 110] on select "**********" at bounding box center [293, 120] width 230 height 21
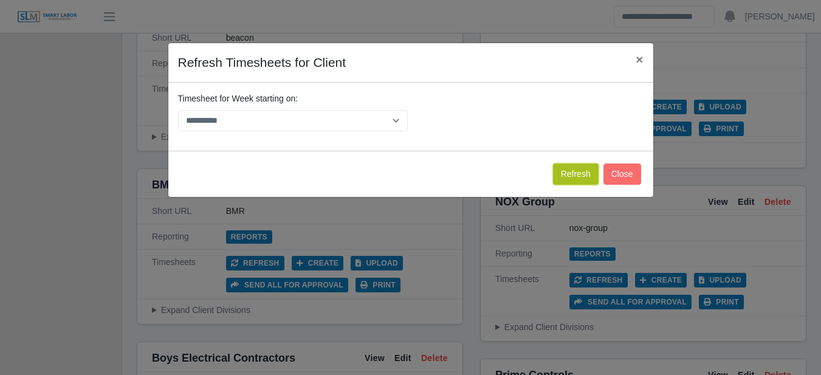
click at [575, 171] on button "Refresh" at bounding box center [576, 173] width 46 height 21
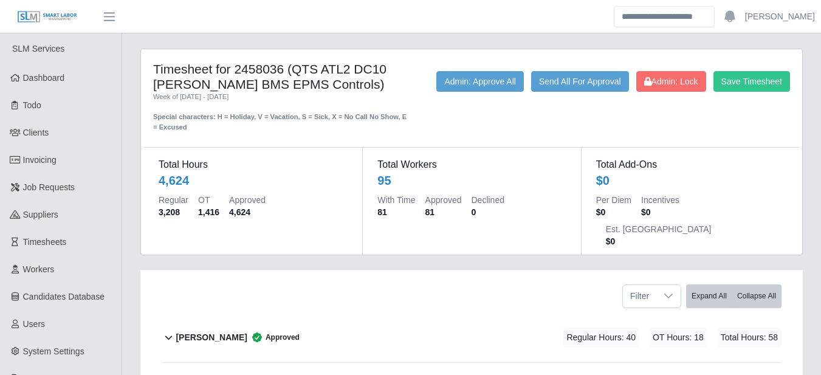
click at [295, 56] on div "Timesheet for 2458036 (QTS ATL2 DC10 [PERSON_NAME] BMS EPMS Controls) Week of […" at bounding box center [471, 151] width 661 height 205
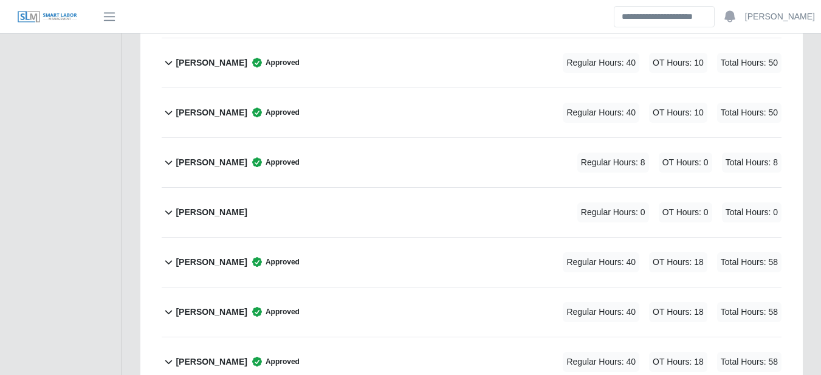
scroll to position [3685, 0]
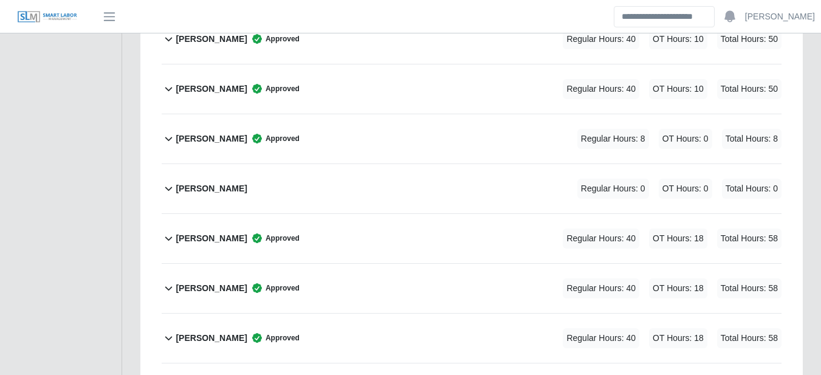
click at [241, 182] on b "Kim Douangchampa" at bounding box center [211, 188] width 71 height 13
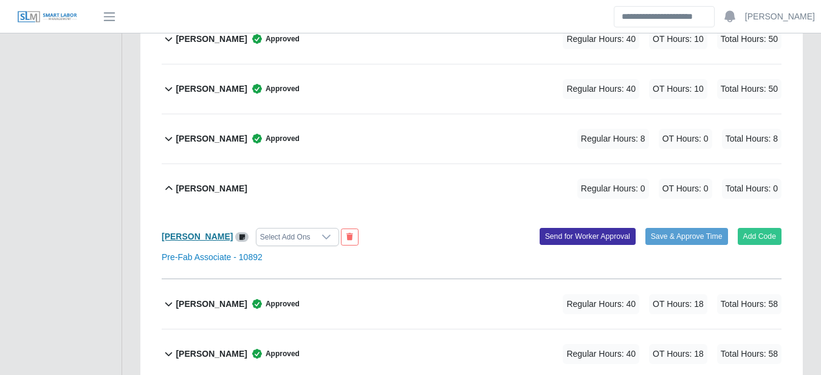
click at [214, 231] on b "[PERSON_NAME]" at bounding box center [197, 236] width 71 height 10
drag, startPoint x: 101, startPoint y: 152, endPoint x: 113, endPoint y: 151, distance: 12.2
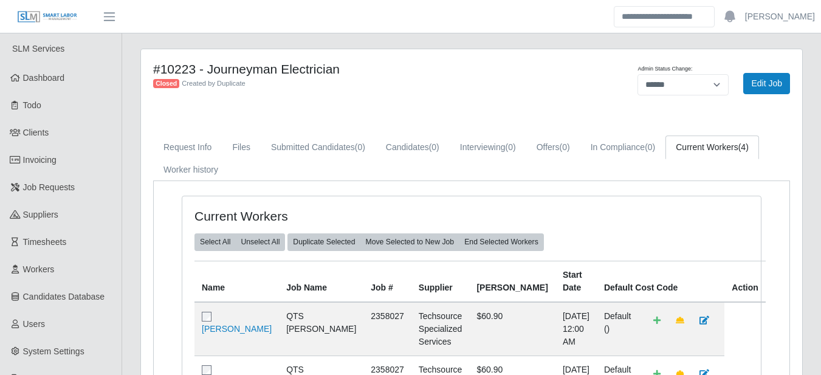
select select "******"
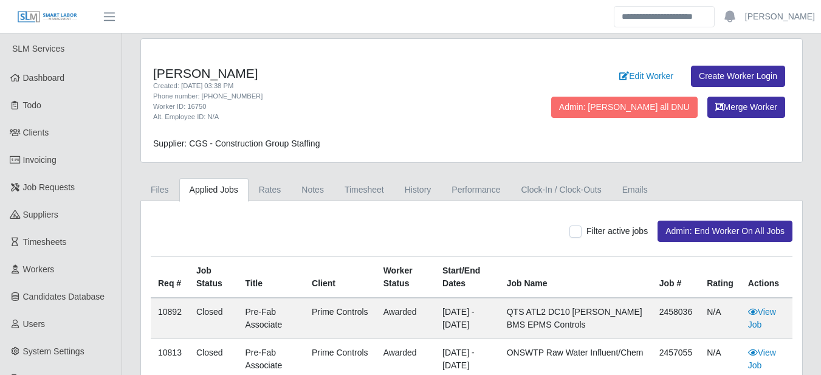
click at [183, 19] on header "[PERSON_NAME] Account Settings Logout" at bounding box center [410, 16] width 821 height 33
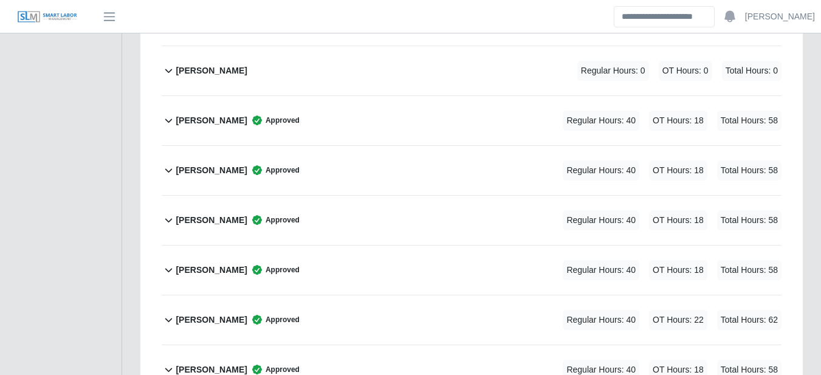
scroll to position [1187, 0]
